Goal: Connect with others: Connect with others

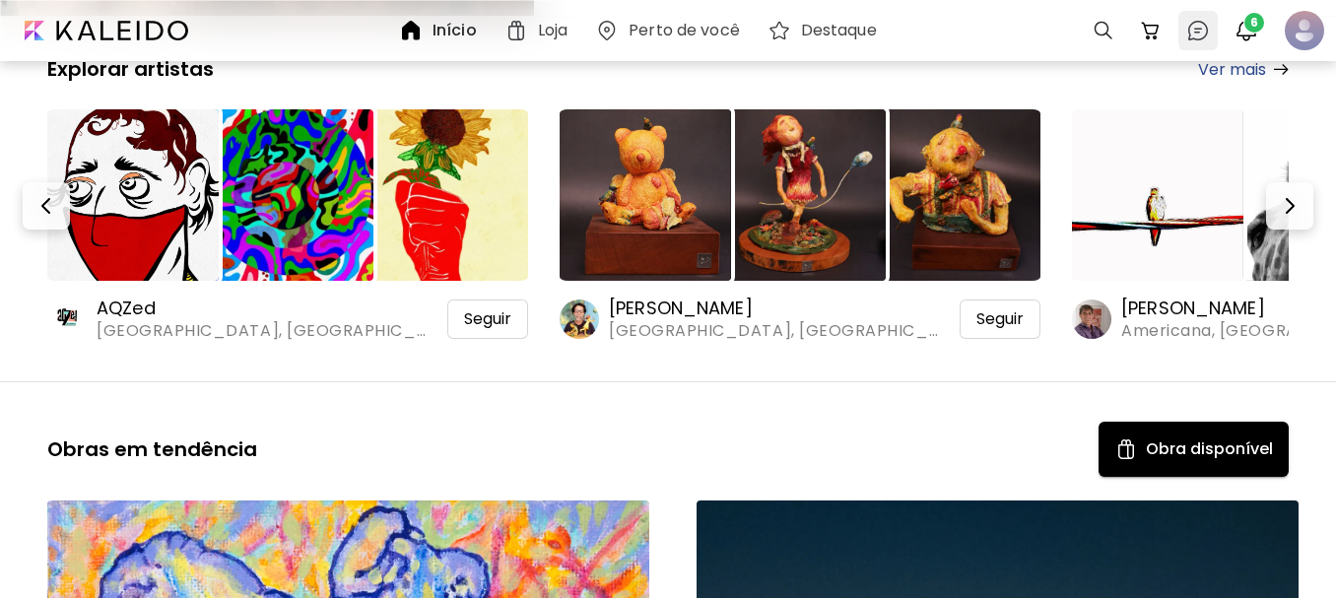
scroll to position [296, 0]
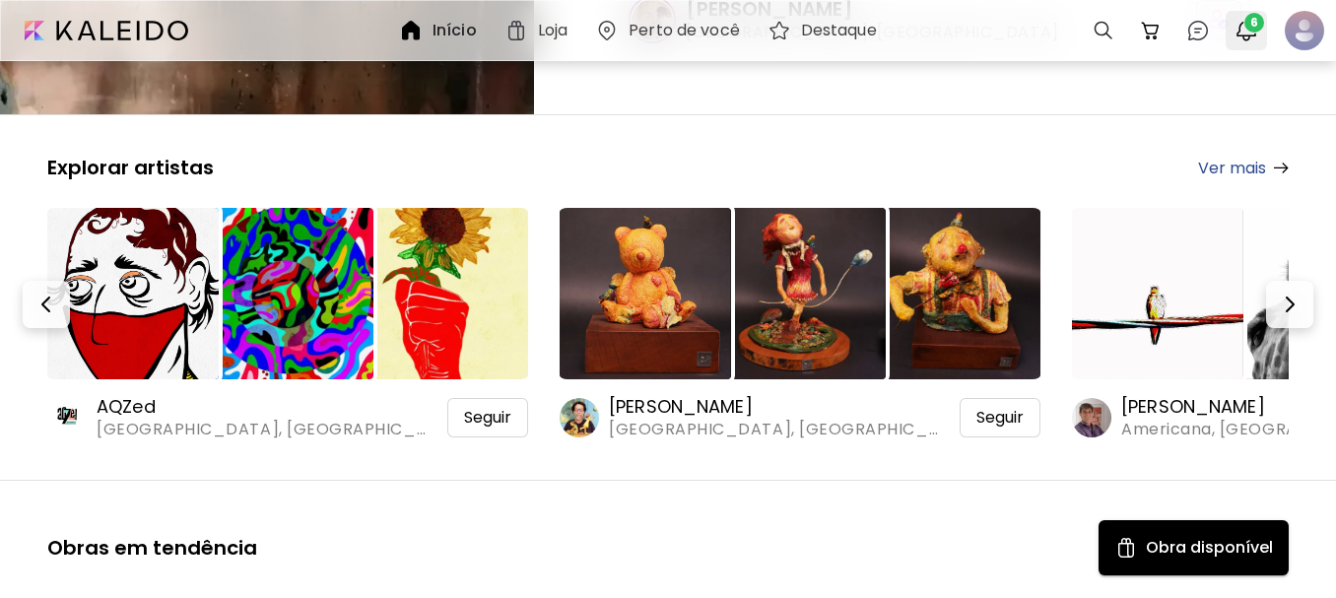
click at [1253, 25] on span "6" at bounding box center [1254, 23] width 20 height 20
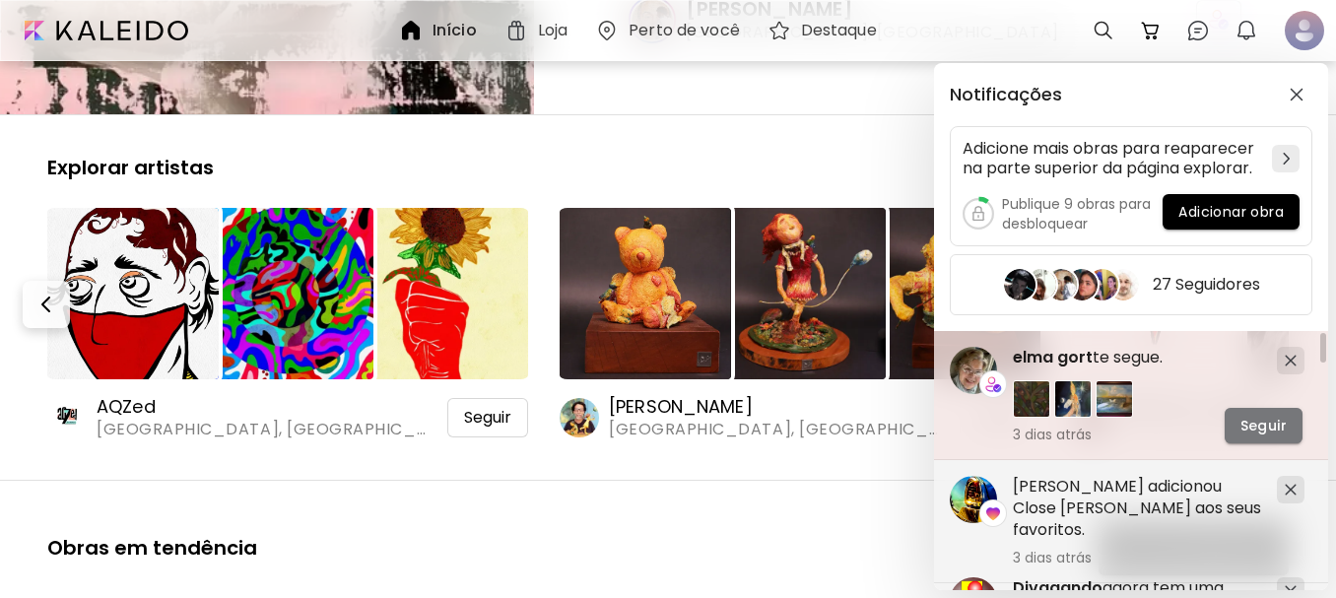
click at [1263, 422] on span "Seguir" at bounding box center [1263, 426] width 46 height 21
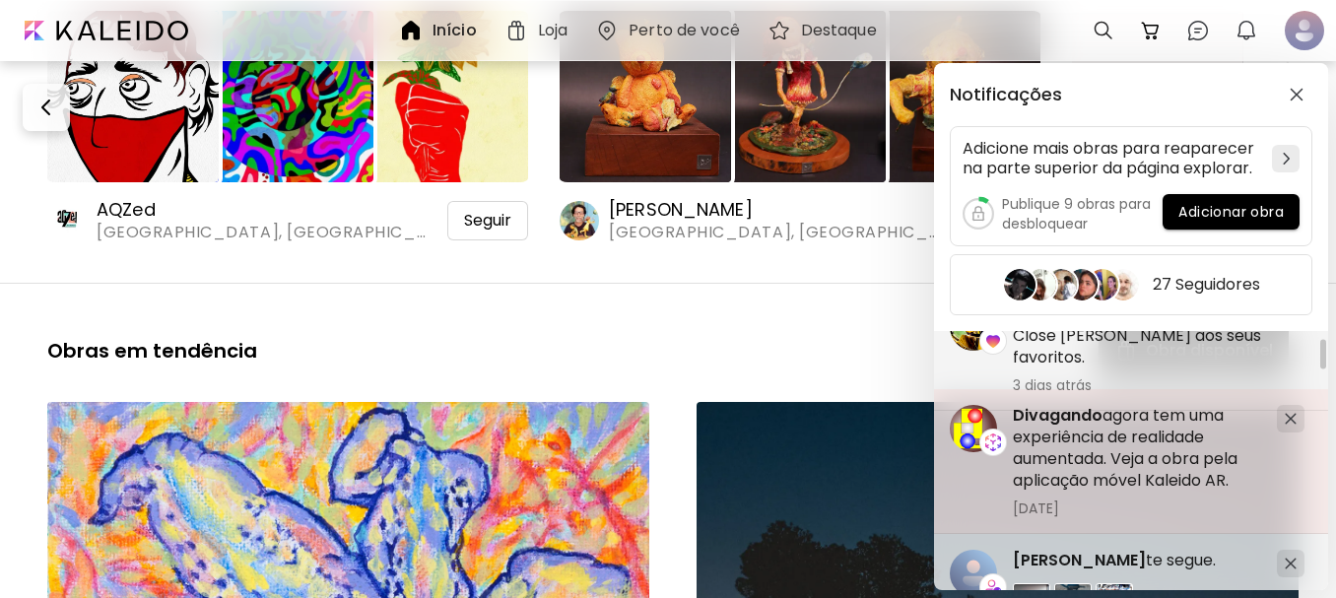
click at [1106, 429] on h5 "Divagando agora tem uma experiência de realidade aumentada. Veja a obra pela ap…" at bounding box center [1137, 448] width 248 height 87
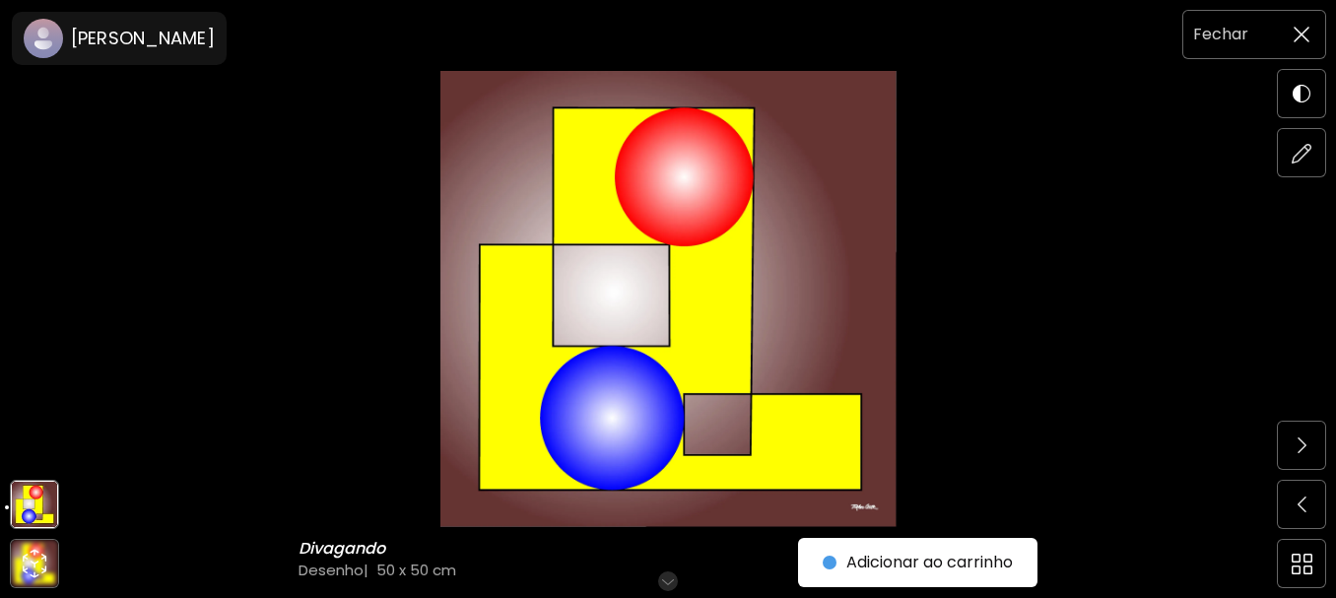
click at [1304, 31] on img at bounding box center [1301, 35] width 16 height 16
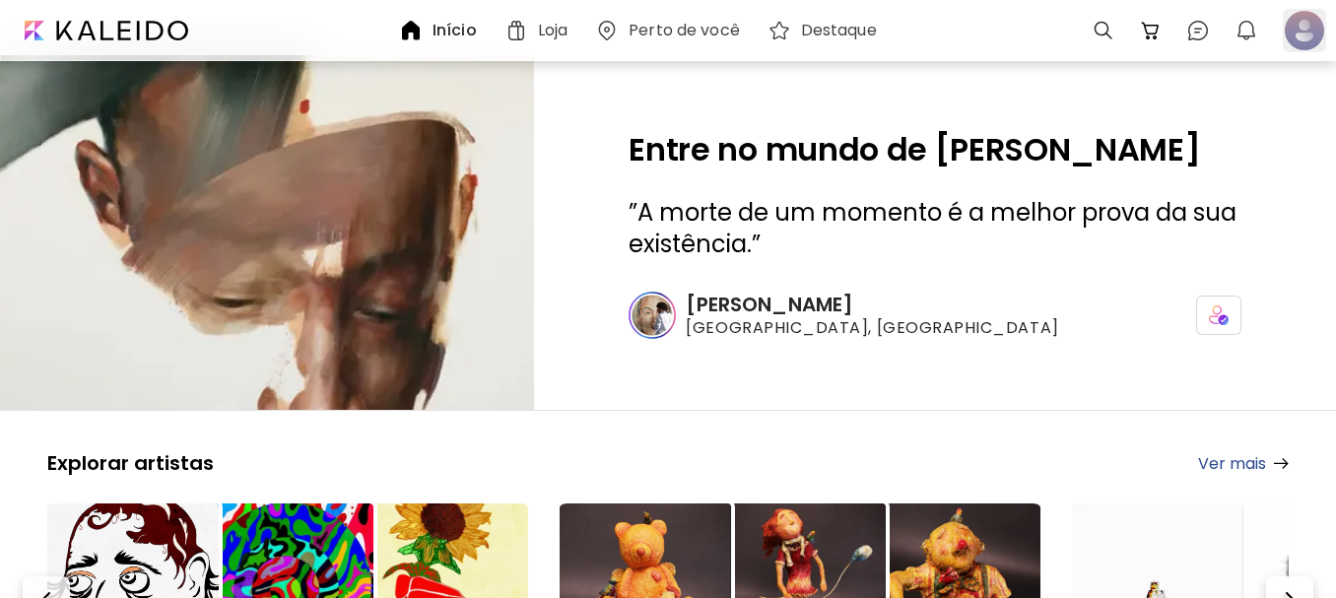
click at [1308, 33] on div at bounding box center [1304, 30] width 43 height 43
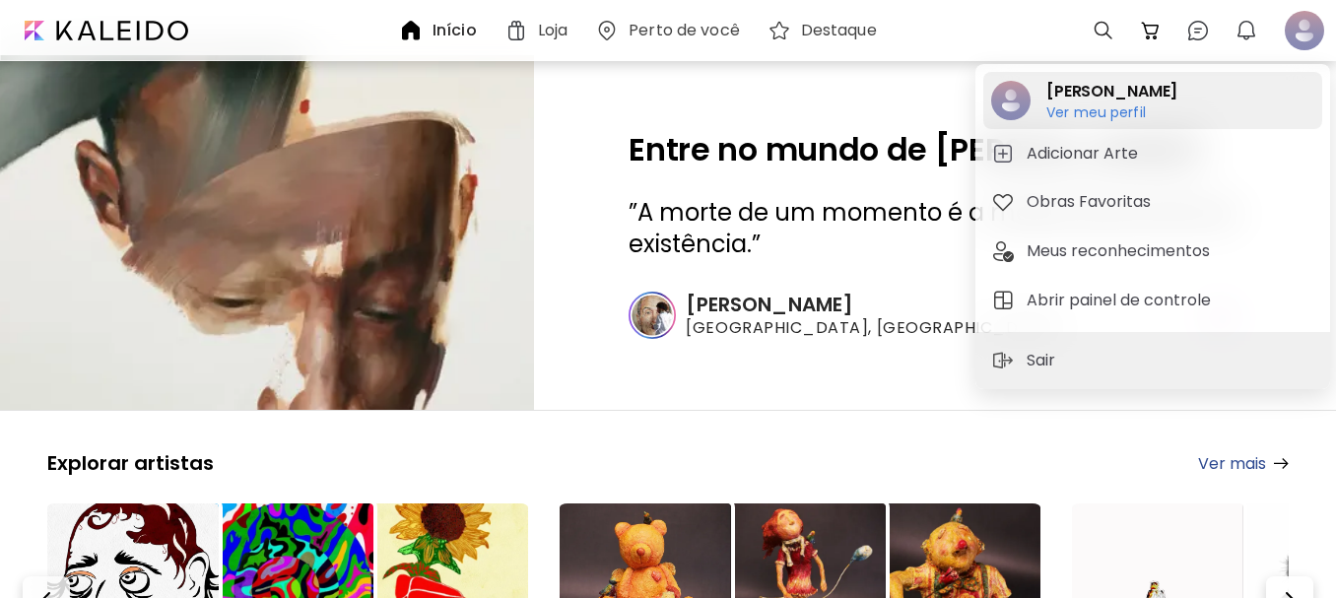
click at [1084, 108] on h6 "Ver meu perfil" at bounding box center [1111, 112] width 131 height 18
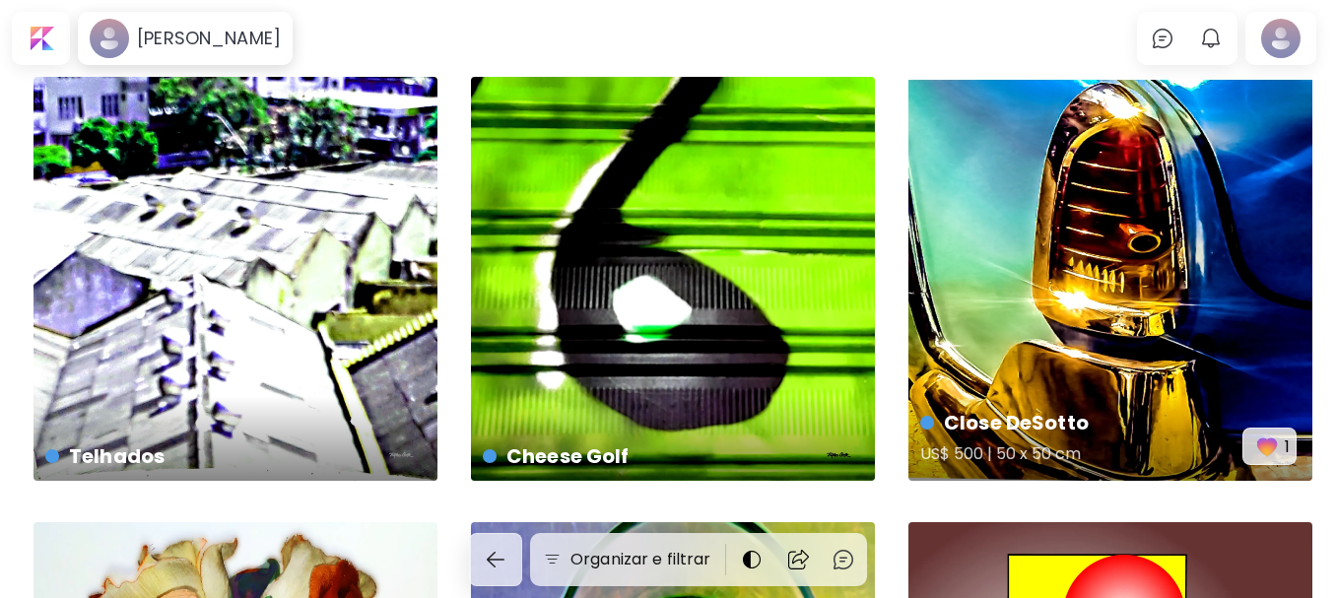
click at [1263, 442] on img "button" at bounding box center [1267, 446] width 28 height 28
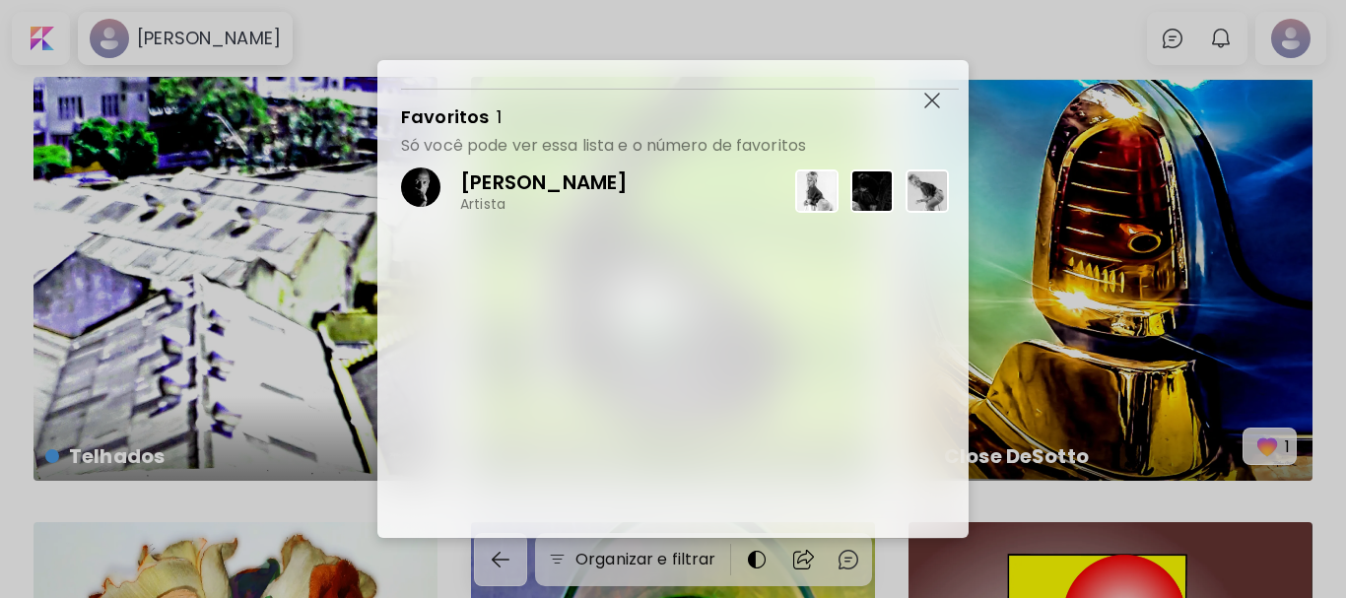
click at [543, 178] on p "[PERSON_NAME]" at bounding box center [543, 182] width 167 height 26
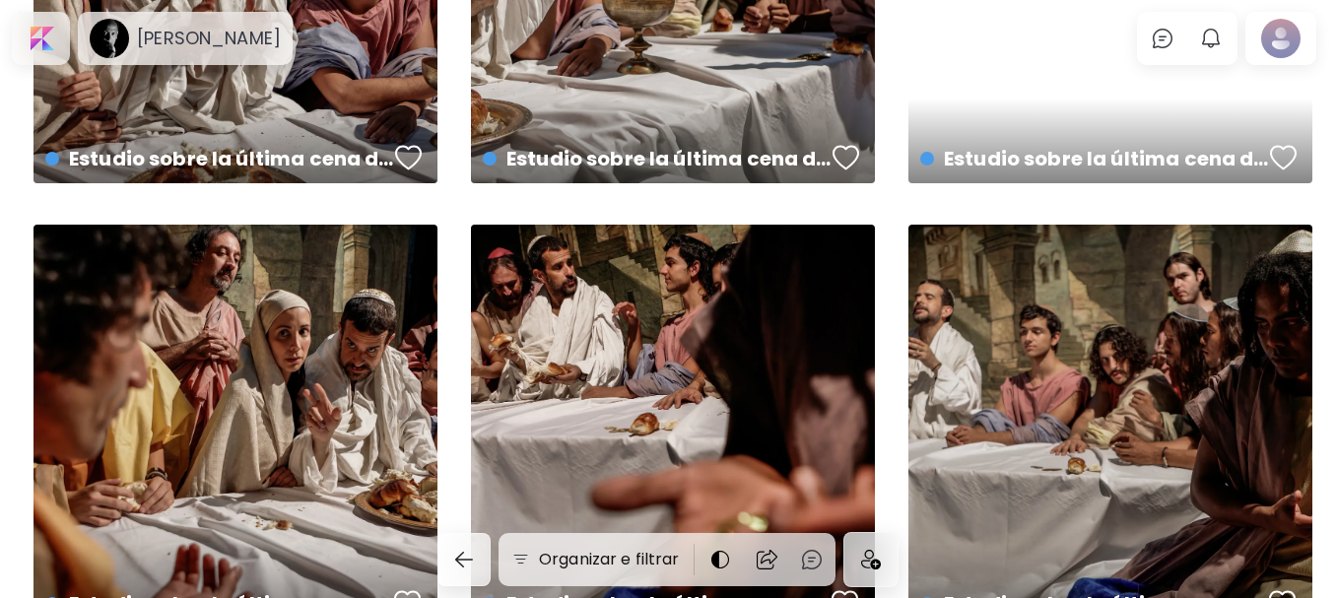
scroll to position [1042, 0]
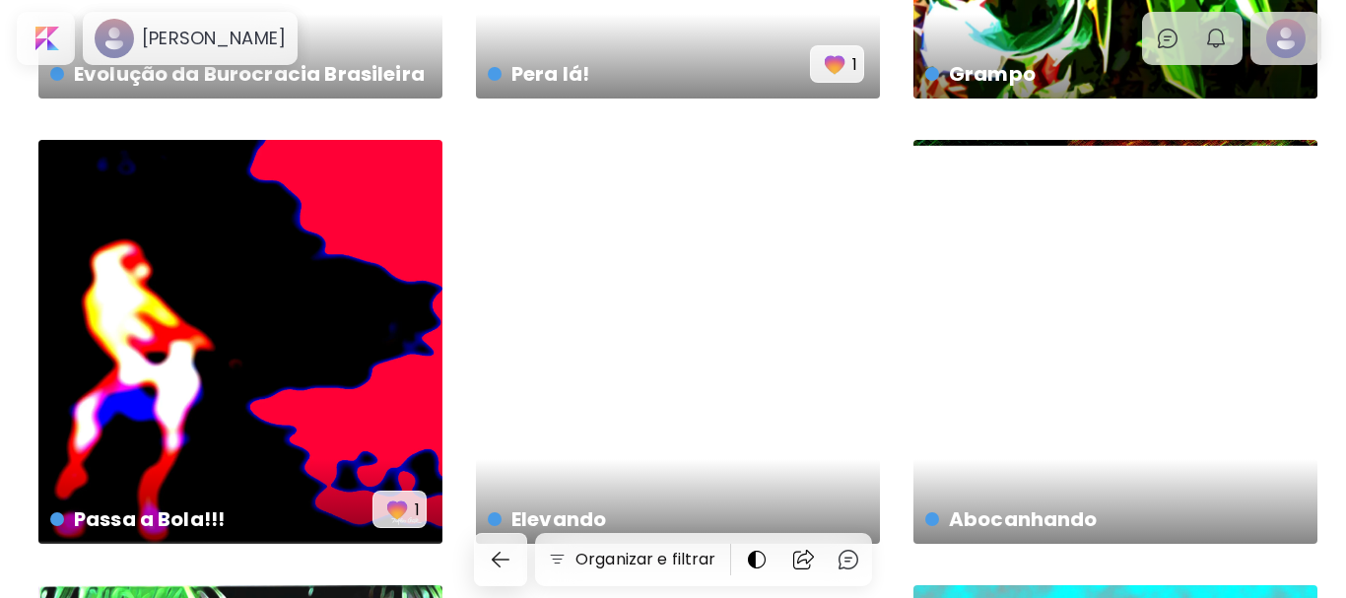
scroll to position [3152, 0]
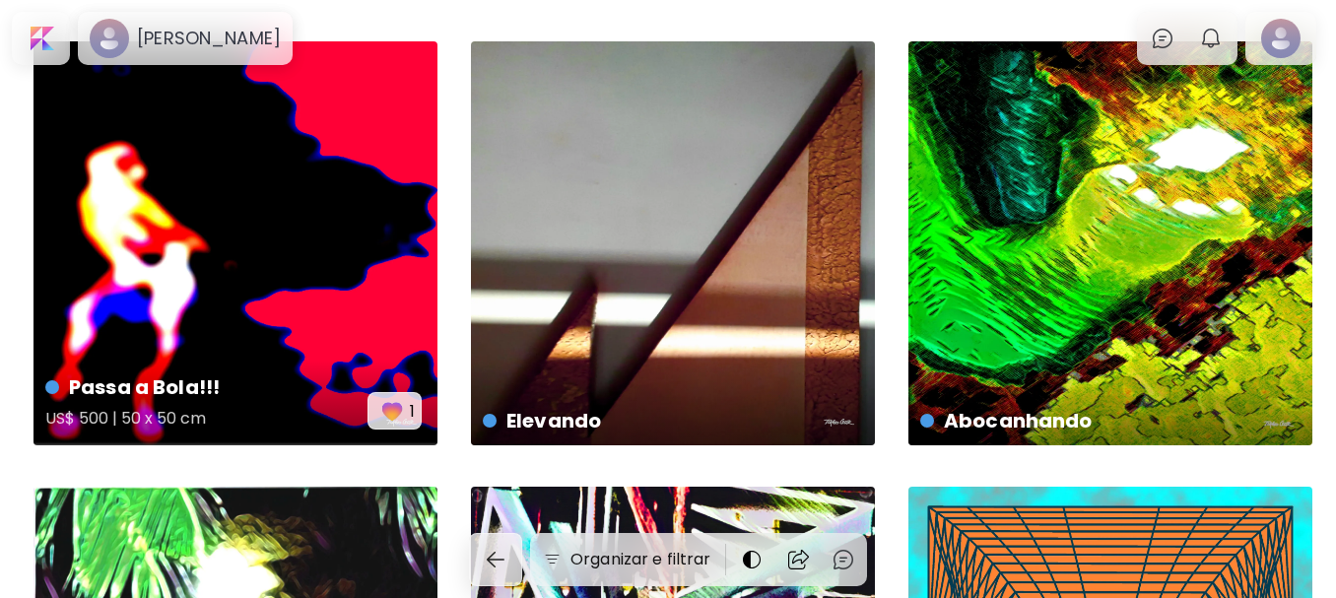
click at [385, 417] on img "button" at bounding box center [392, 411] width 28 height 28
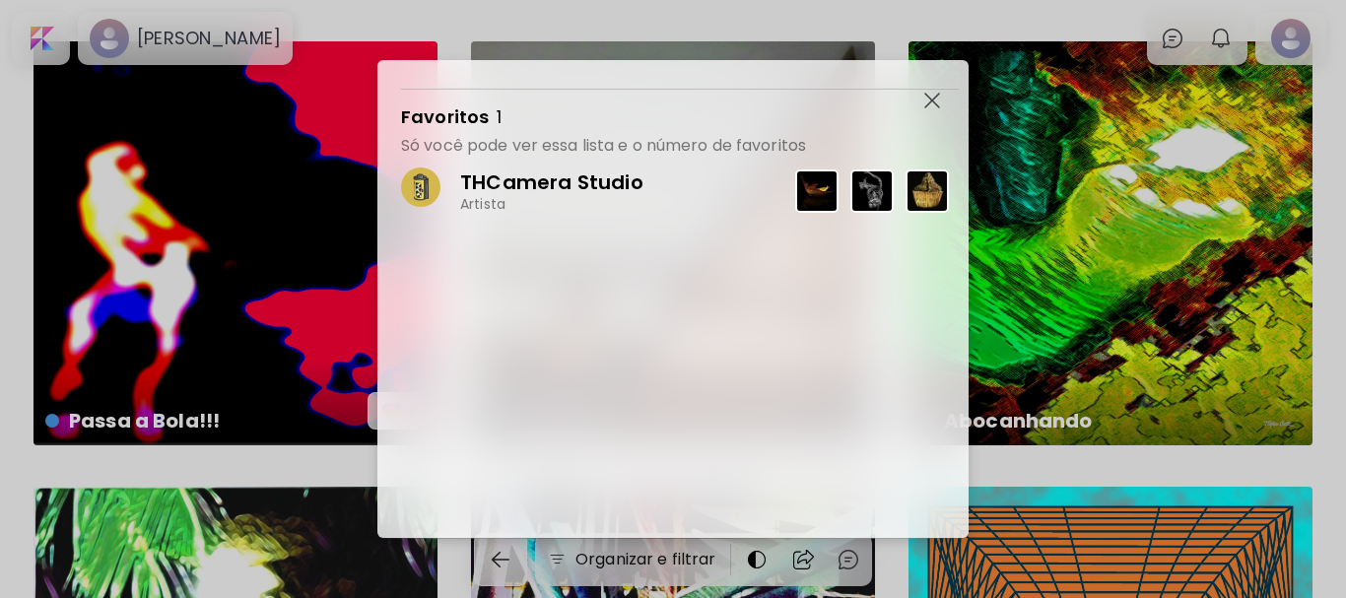
click at [555, 181] on p "THCamera Studio" at bounding box center [551, 182] width 183 height 26
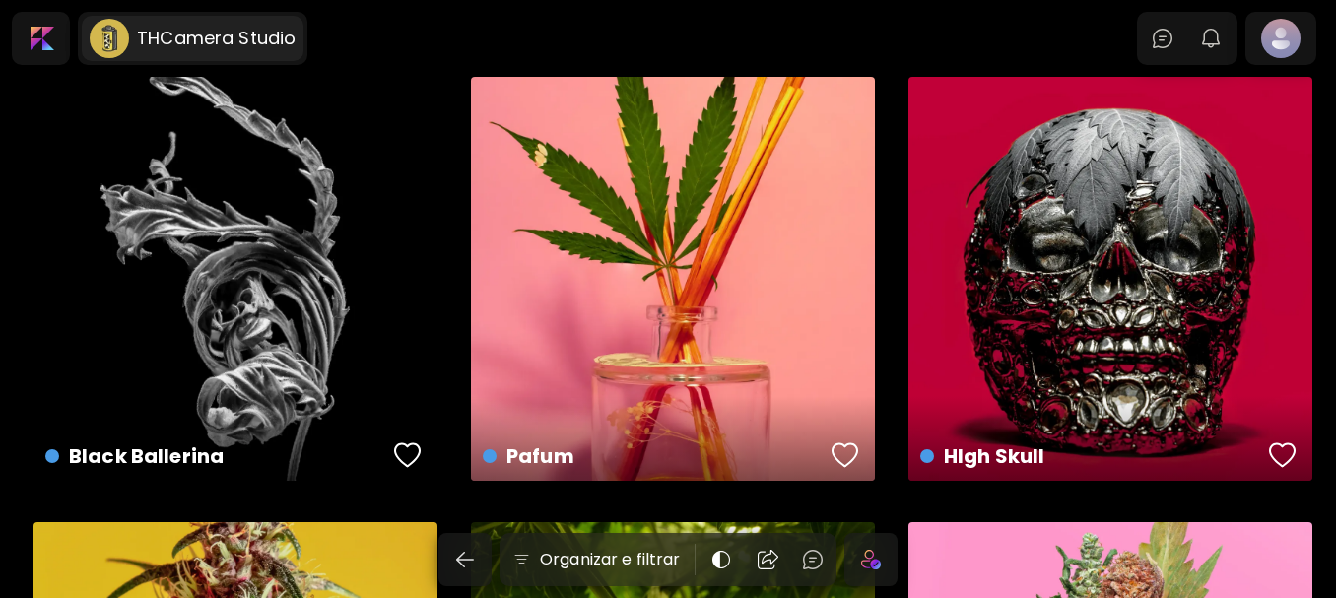
click at [176, 28] on h6 "THCamera Studio" at bounding box center [216, 39] width 159 height 24
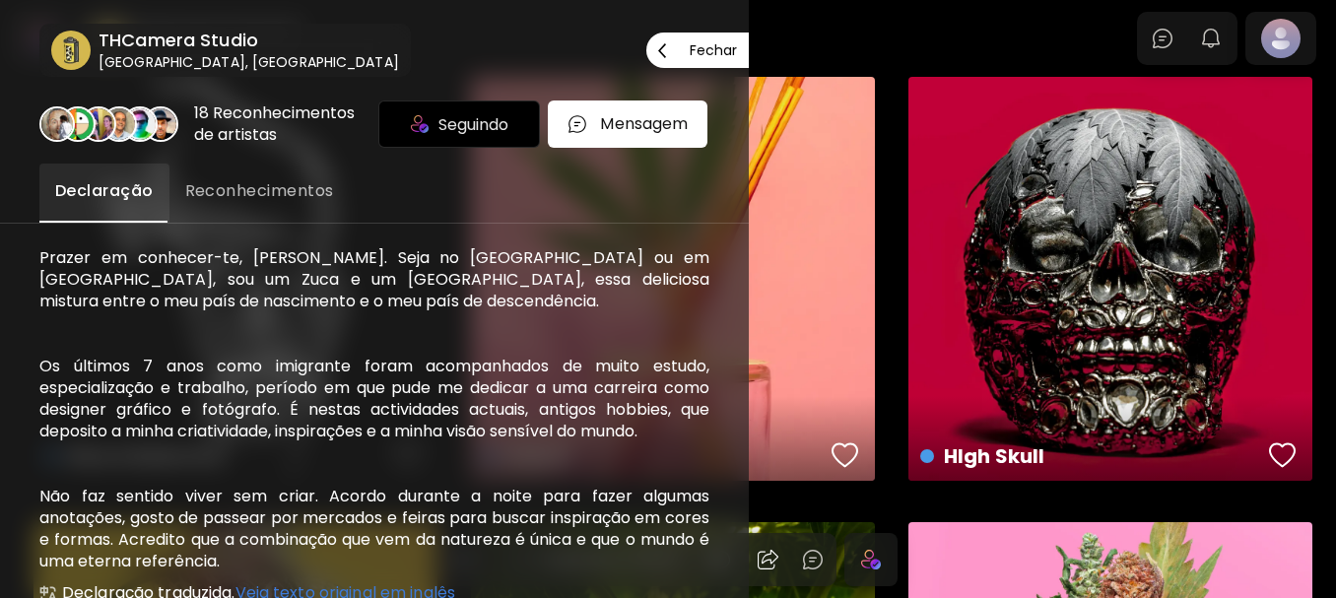
click at [712, 50] on p "Fechar" at bounding box center [713, 50] width 47 height 14
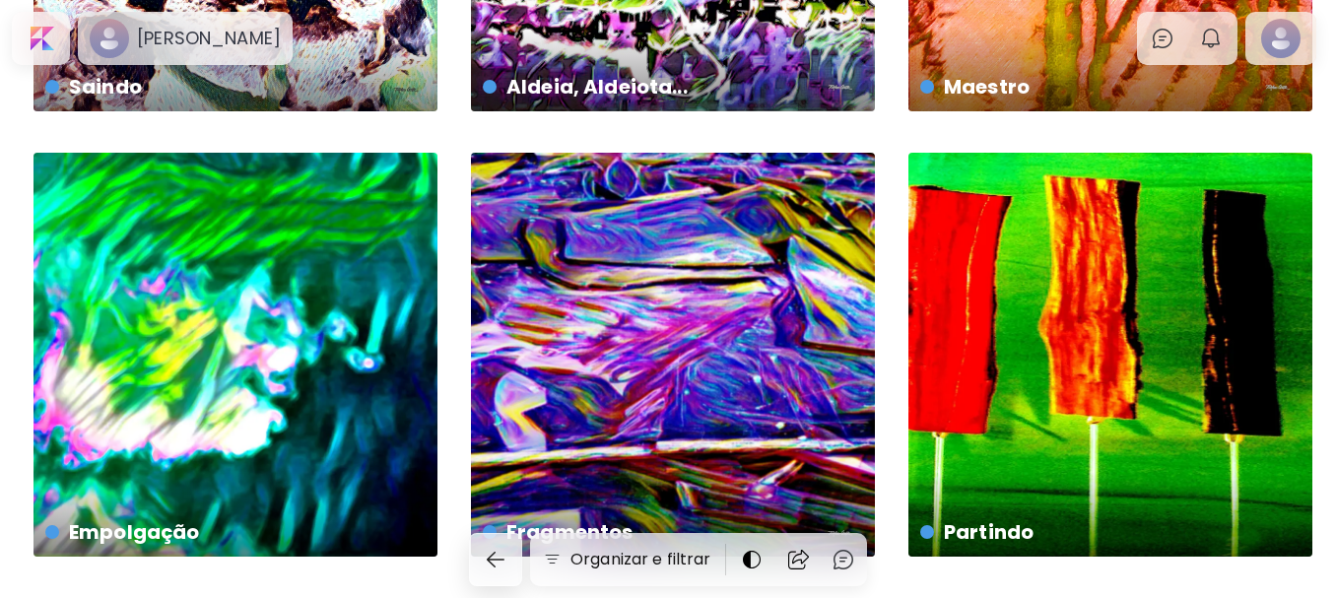
scroll to position [3092, 0]
